Goal: Information Seeking & Learning: Learn about a topic

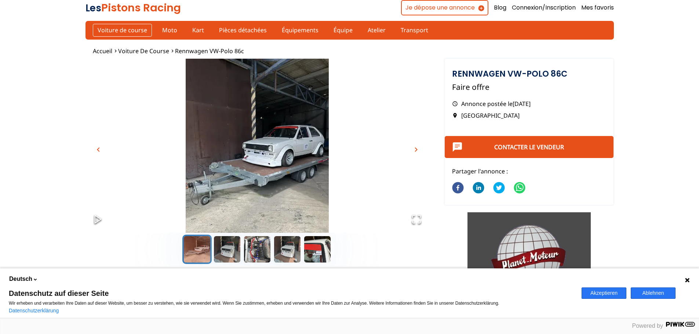
click at [125, 29] on link "Voiture de course" at bounding box center [122, 30] width 59 height 12
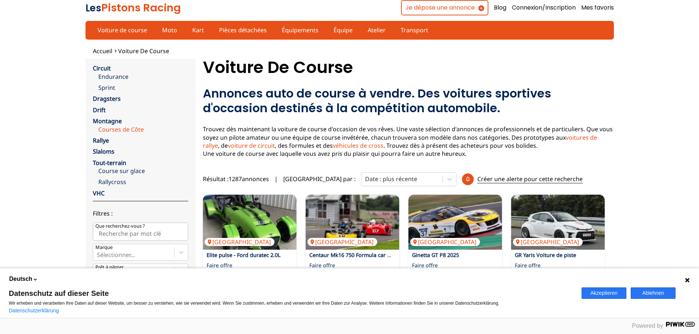
click at [119, 128] on link "Courses de Côte" at bounding box center [143, 130] width 90 height 8
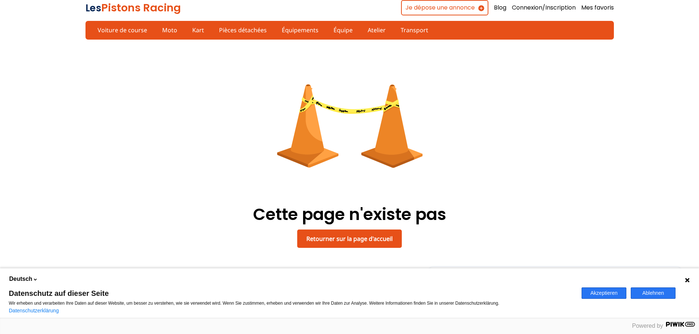
click at [126, 95] on div "Cette page n'existe pas Retourner sur la page d'accueil" at bounding box center [350, 145] width 529 height 196
click at [120, 27] on link "Voiture de course" at bounding box center [122, 30] width 59 height 12
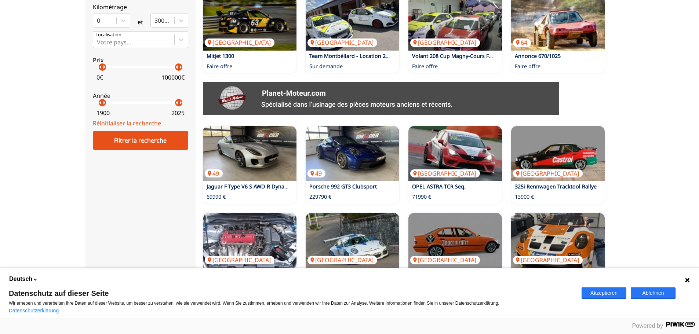
scroll to position [514, 0]
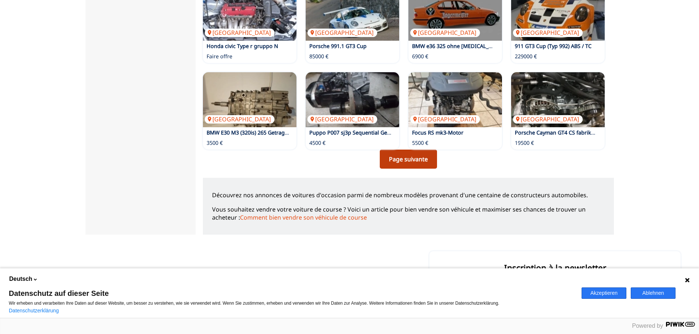
click at [400, 159] on link "Page suivante" at bounding box center [408, 159] width 57 height 19
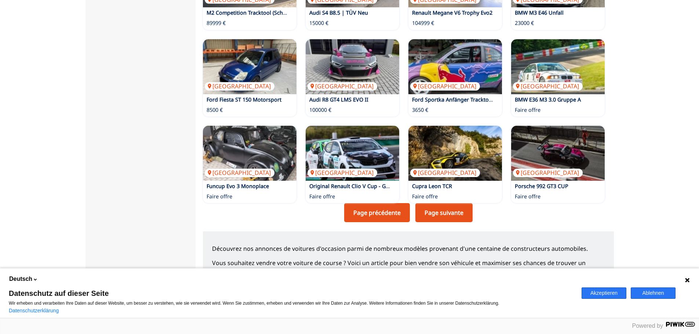
scroll to position [477, 0]
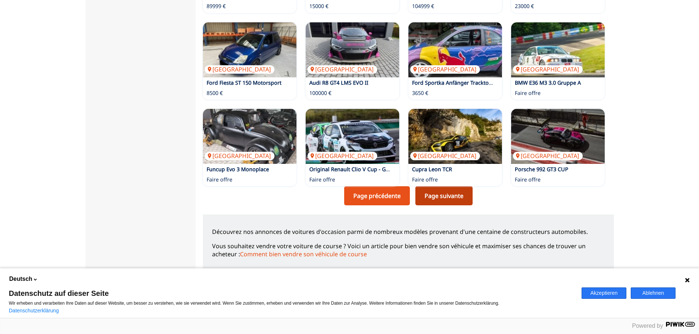
click at [441, 194] on link "Page suivante" at bounding box center [444, 195] width 57 height 19
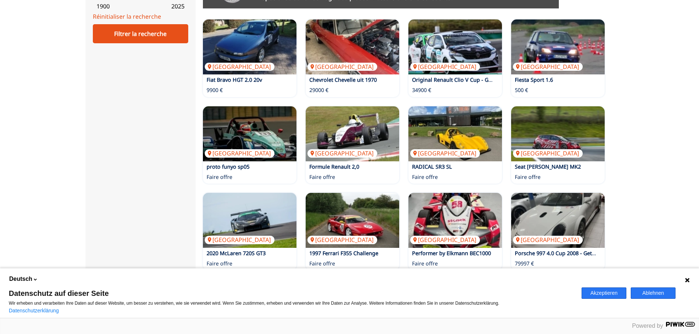
scroll to position [477, 0]
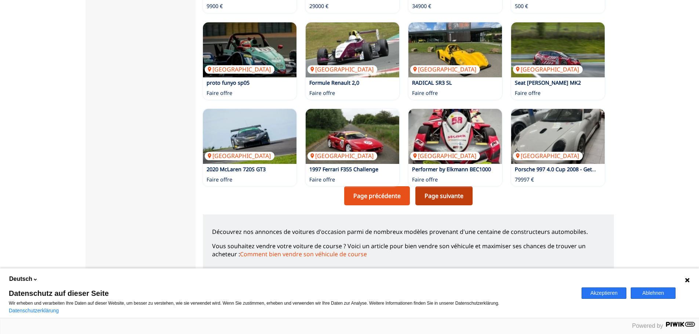
click at [447, 199] on link "Page suivante" at bounding box center [444, 195] width 57 height 19
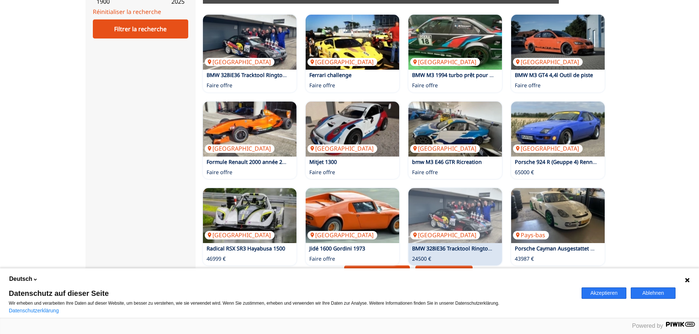
scroll to position [477, 0]
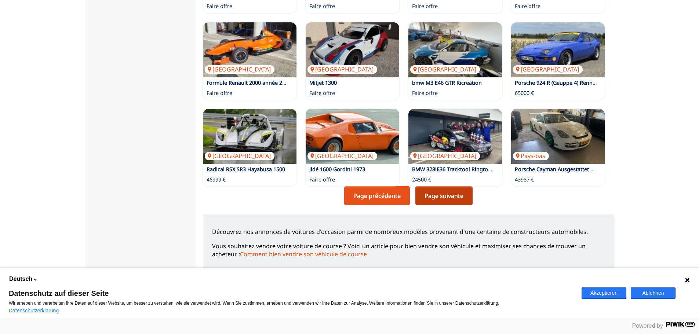
click at [453, 197] on link "Page suivante" at bounding box center [444, 195] width 57 height 19
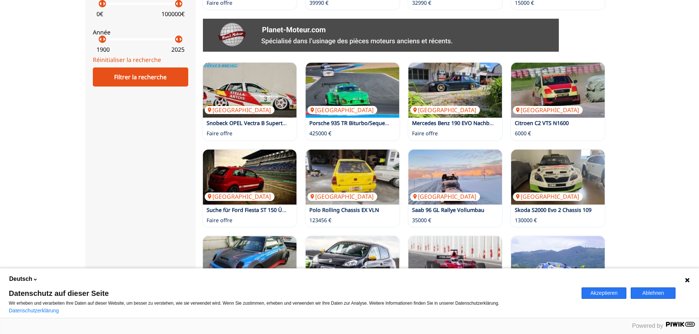
scroll to position [404, 0]
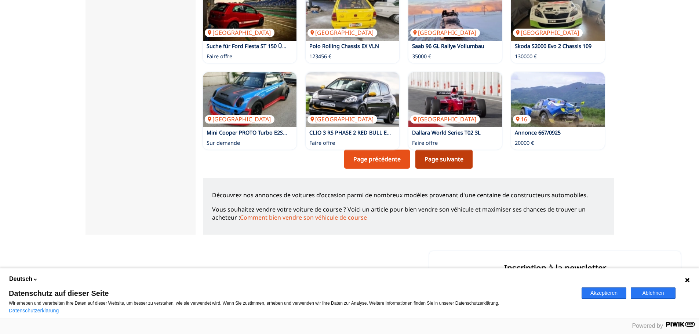
click at [441, 157] on link "Page suivante" at bounding box center [444, 159] width 57 height 19
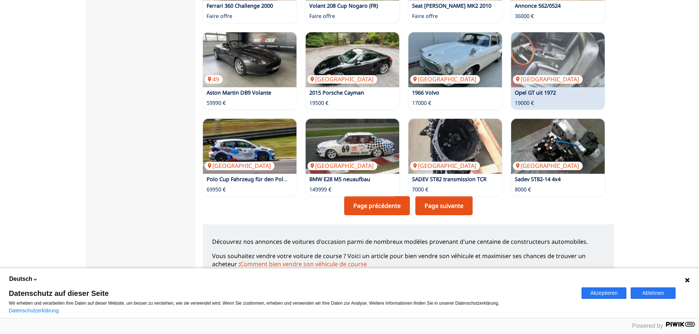
scroll to position [477, 0]
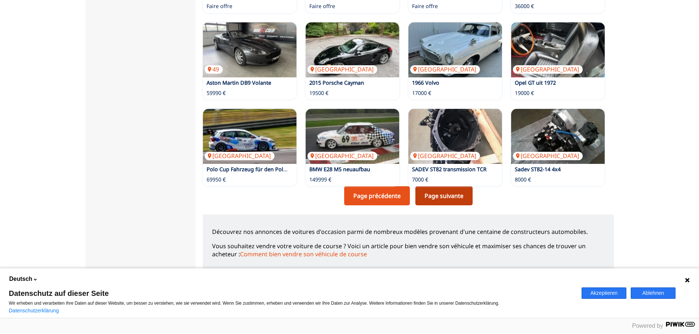
click at [457, 195] on link "Page suivante" at bounding box center [444, 195] width 57 height 19
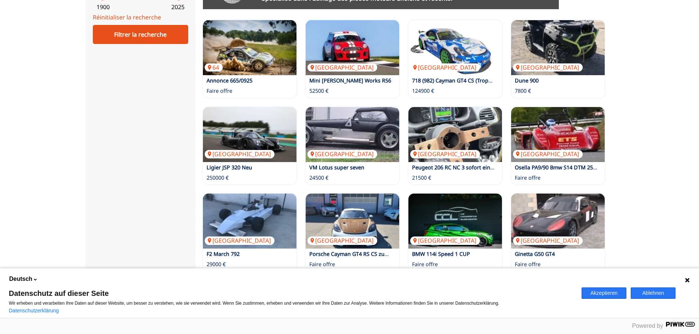
scroll to position [514, 0]
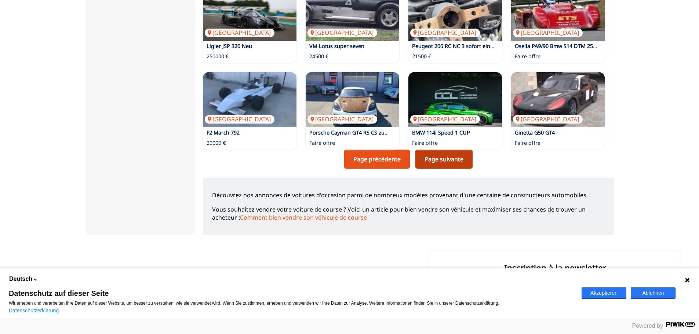
click at [449, 163] on link "Page suivante" at bounding box center [444, 159] width 57 height 19
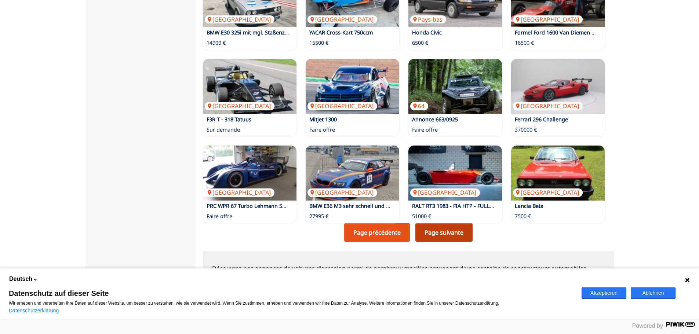
click at [463, 231] on link "Page suivante" at bounding box center [444, 232] width 57 height 19
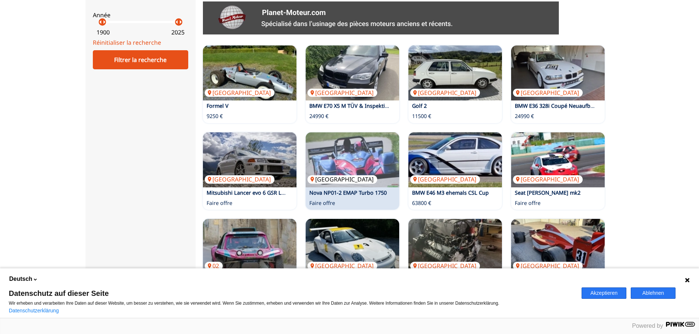
click at [357, 164] on img at bounding box center [353, 160] width 94 height 55
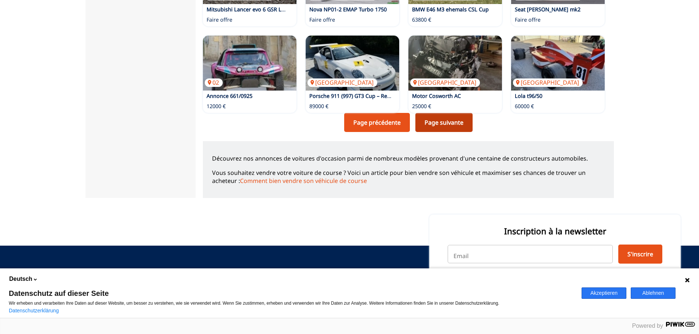
click at [453, 124] on link "Page suivante" at bounding box center [444, 122] width 57 height 19
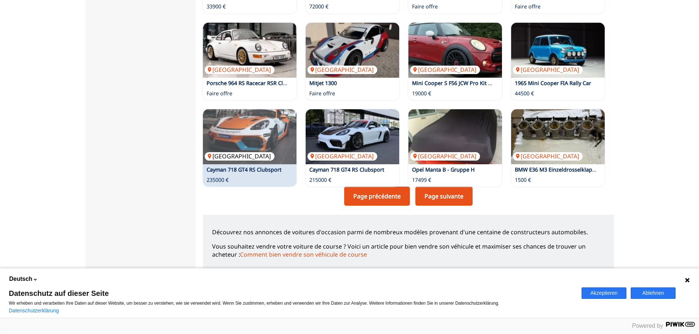
scroll to position [477, 0]
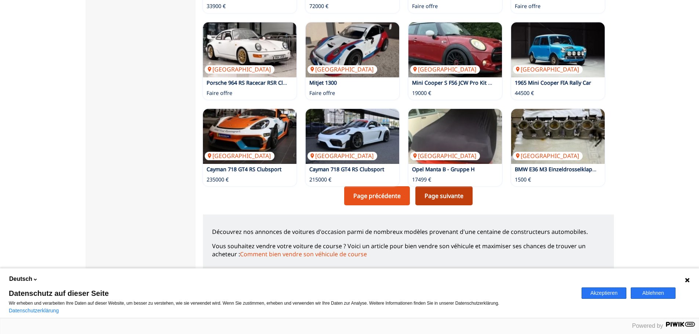
click at [445, 193] on link "Page suivante" at bounding box center [444, 195] width 57 height 19
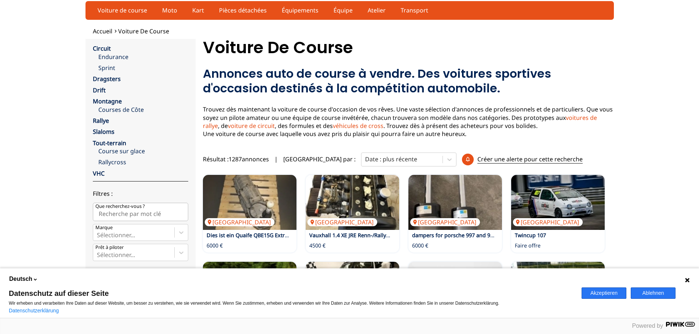
scroll to position [0, 0]
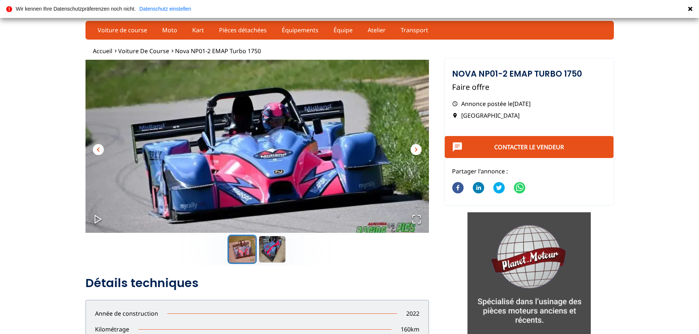
click at [416, 148] on span "chevron_right" at bounding box center [416, 149] width 9 height 9
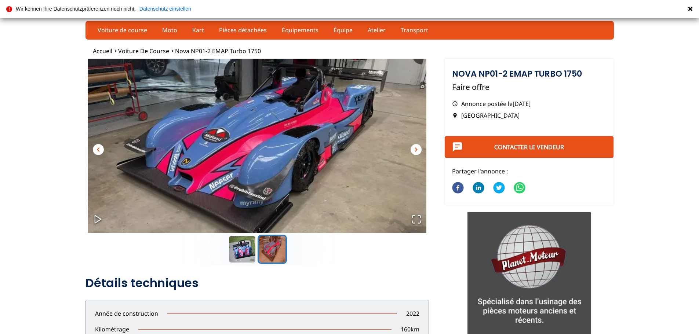
click at [416, 148] on span "chevron_right" at bounding box center [416, 149] width 9 height 9
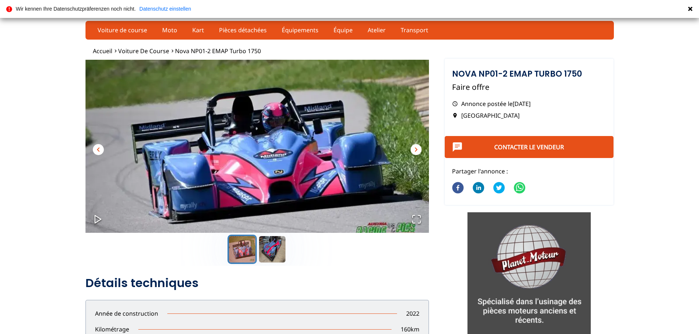
click at [416, 148] on span "chevron_right" at bounding box center [416, 149] width 9 height 9
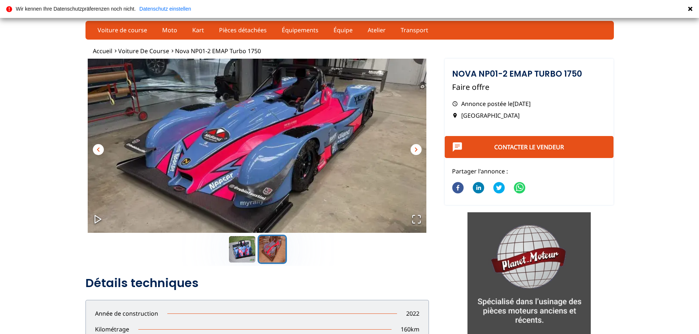
click at [416, 148] on span "chevron_right" at bounding box center [416, 149] width 9 height 9
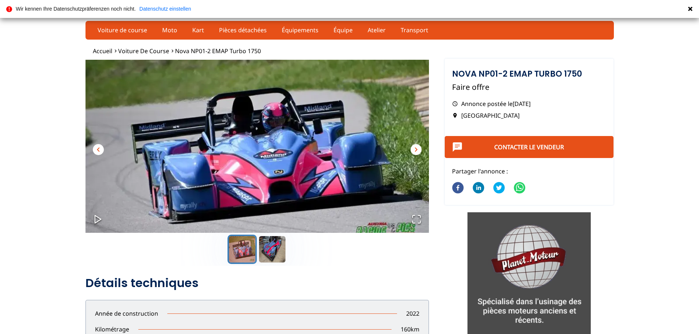
click at [416, 148] on span "chevron_right" at bounding box center [416, 149] width 9 height 9
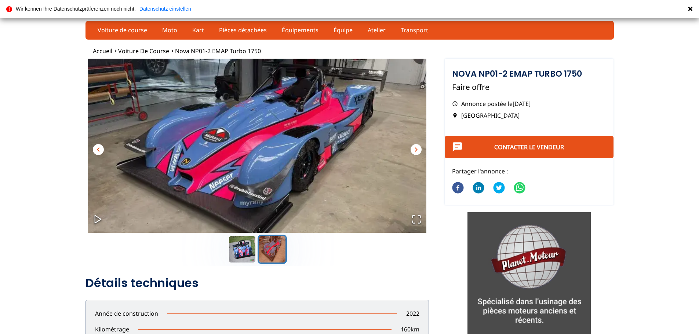
click at [416, 148] on span "chevron_right" at bounding box center [416, 149] width 9 height 9
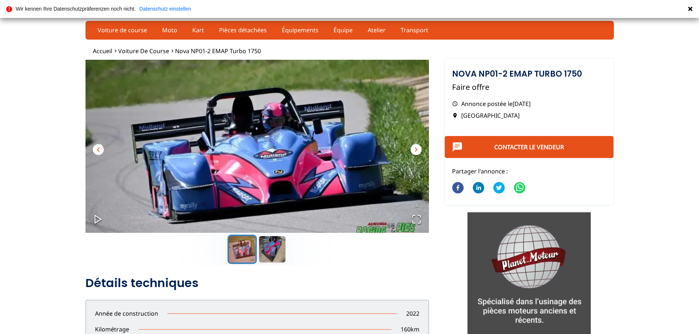
click at [416, 148] on span "chevron_right" at bounding box center [416, 149] width 9 height 9
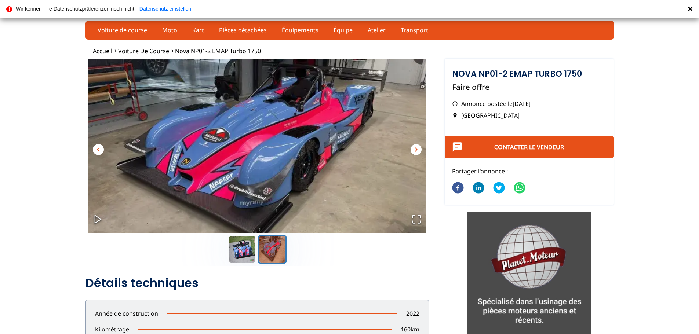
click at [416, 148] on span "chevron_right" at bounding box center [416, 149] width 9 height 9
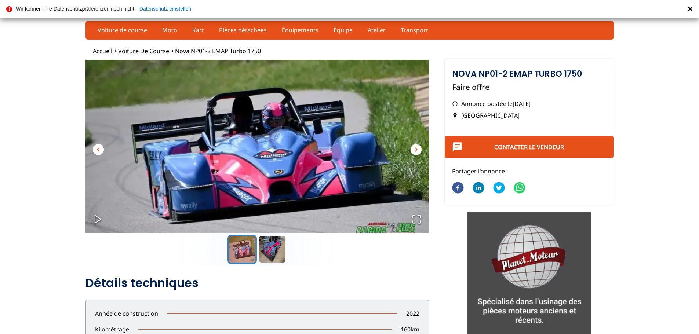
click at [416, 148] on span "chevron_right" at bounding box center [416, 149] width 9 height 9
